Goal: Navigation & Orientation: Find specific page/section

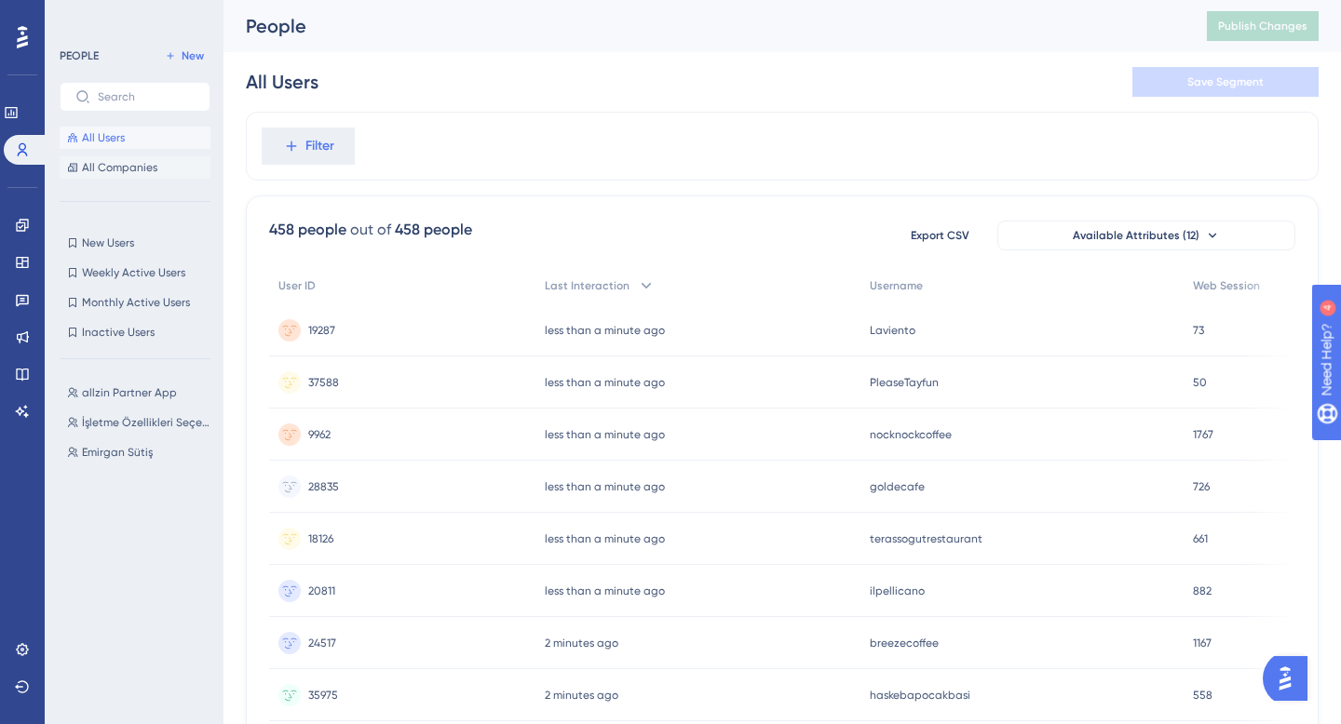
click at [111, 169] on span "All Companies" at bounding box center [119, 167] width 75 height 15
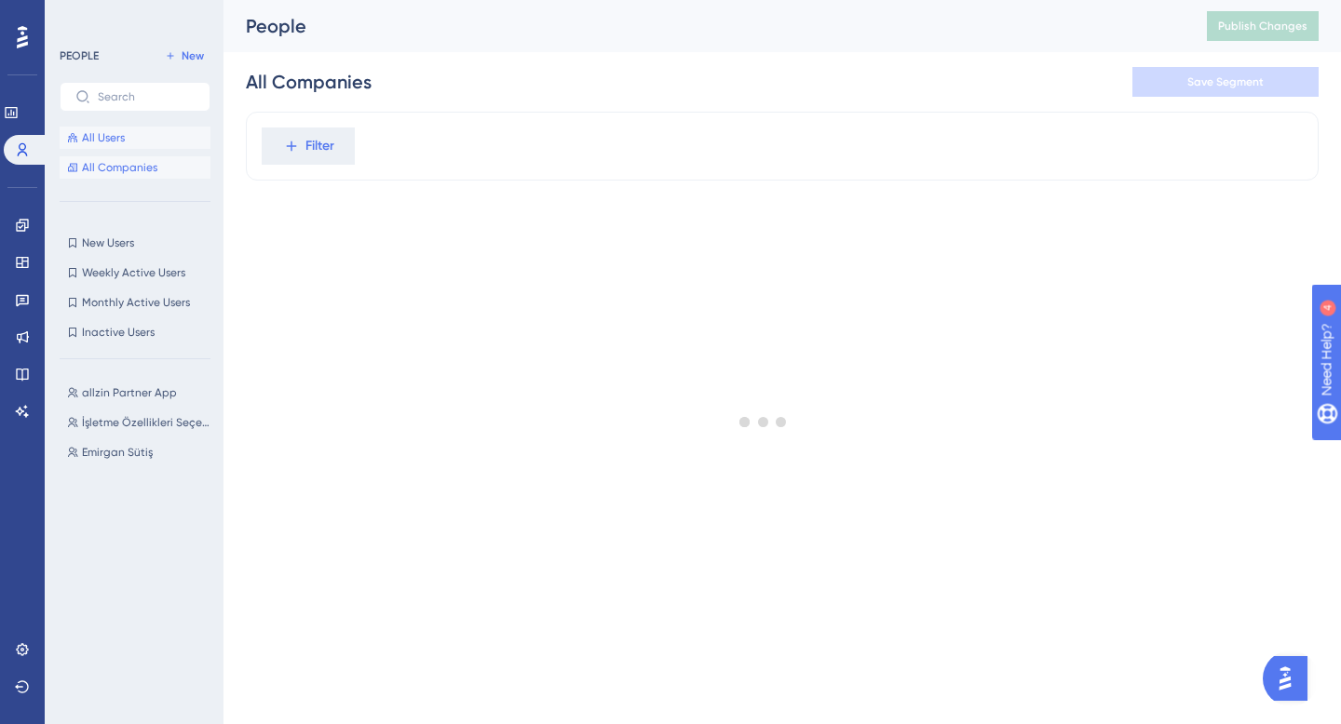
click at [136, 137] on button "All Users" at bounding box center [135, 138] width 151 height 22
